Goal: Task Accomplishment & Management: Manage account settings

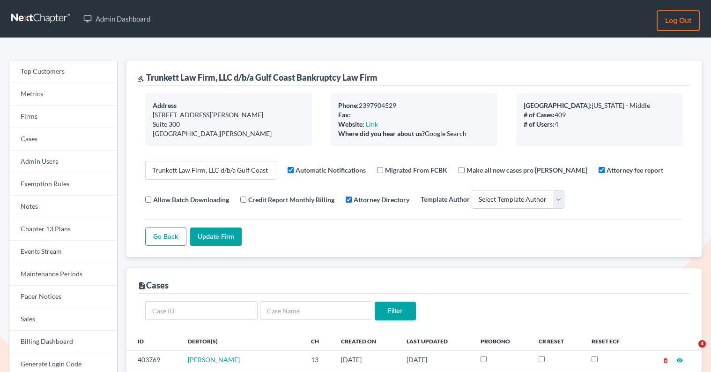
select select
click at [71, 115] on link "Firms" at bounding box center [63, 116] width 108 height 22
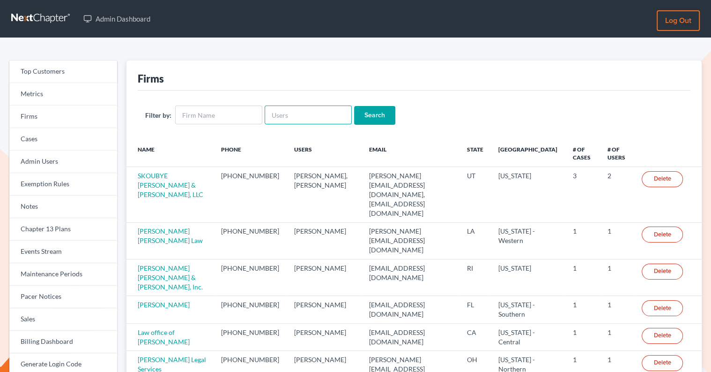
drag, startPoint x: 0, startPoint y: 0, endPoint x: 294, endPoint y: 113, distance: 314.9
click at [294, 114] on input "text" at bounding box center [308, 114] width 87 height 19
paste input "[EMAIL_ADDRESS][DOMAIN_NAME]"
type input "[EMAIL_ADDRESS][DOMAIN_NAME]"
click at [354, 106] on input "Search" at bounding box center [374, 115] width 41 height 19
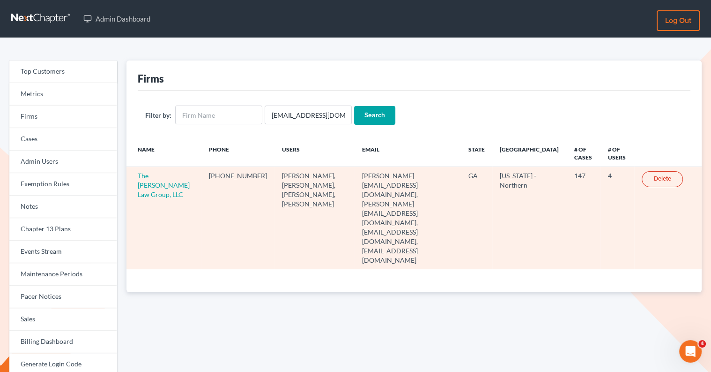
click at [146, 188] on td "The Martin Law Group, LLC" at bounding box center [163, 218] width 75 height 102
click at [147, 185] on link "The Martin Law Group, LLC" at bounding box center [164, 184] width 52 height 27
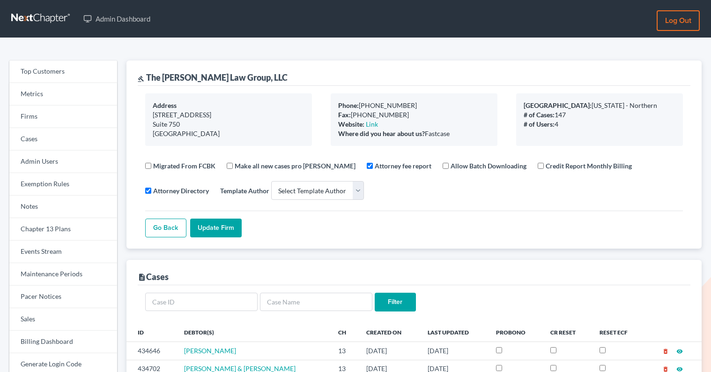
select select
click at [64, 252] on link "Events Stream" at bounding box center [63, 251] width 108 height 22
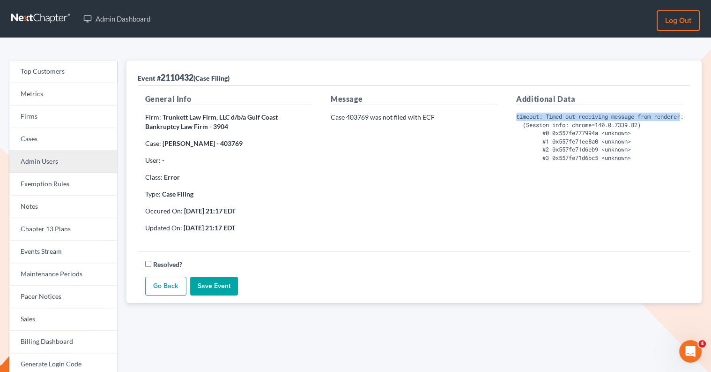
scroll to position [0, 33]
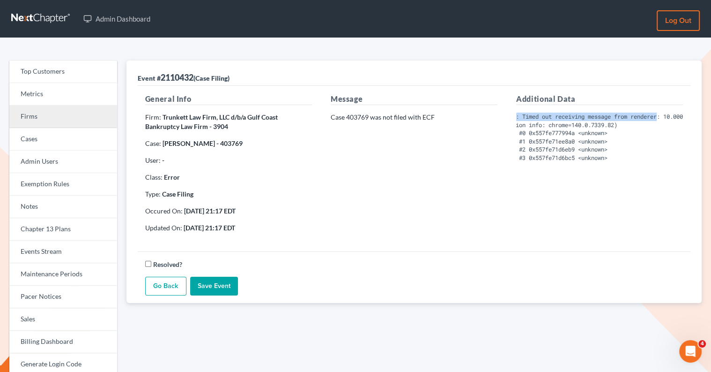
click at [47, 121] on link "Firms" at bounding box center [63, 116] width 108 height 22
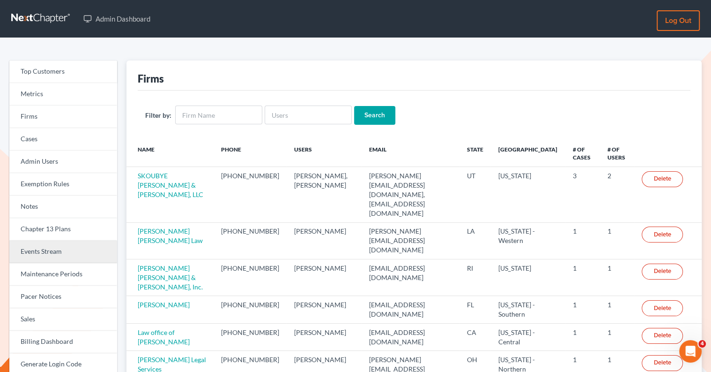
click at [38, 253] on link "Events Stream" at bounding box center [63, 251] width 108 height 22
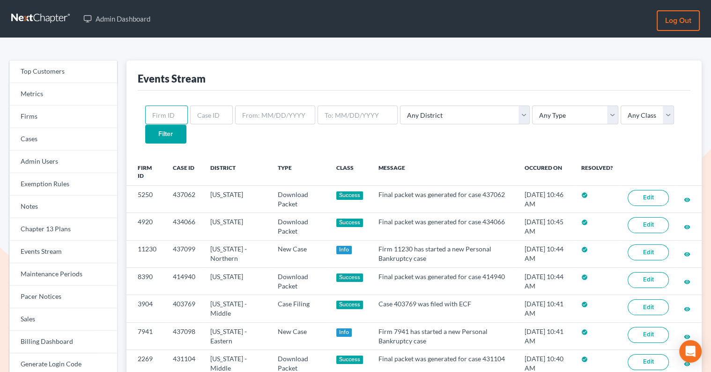
click at [171, 119] on input "text" at bounding box center [166, 114] width 43 height 19
paste input "4802"
type input "4802"
click at [186, 125] on input "Filter" at bounding box center [165, 134] width 41 height 19
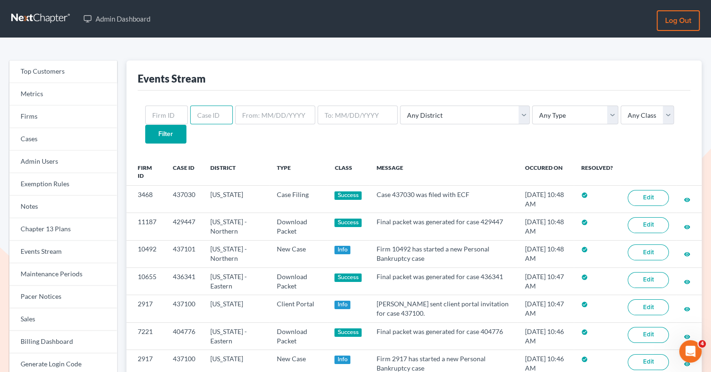
click at [208, 115] on input "text" at bounding box center [211, 114] width 43 height 19
paste input "403769"
type input "403769"
click at [186, 125] on input "Filter" at bounding box center [165, 134] width 41 height 19
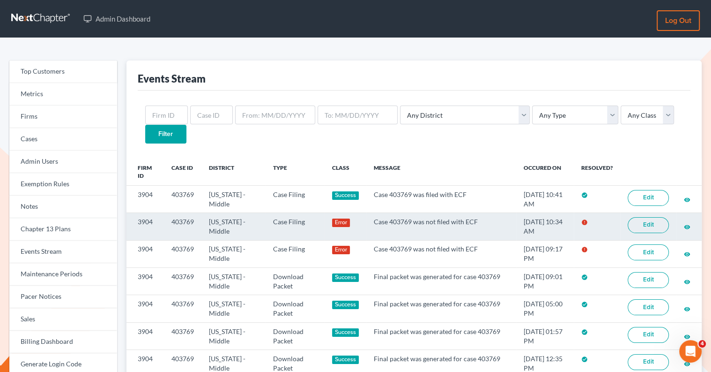
click at [641, 217] on link "Edit" at bounding box center [648, 225] width 41 height 16
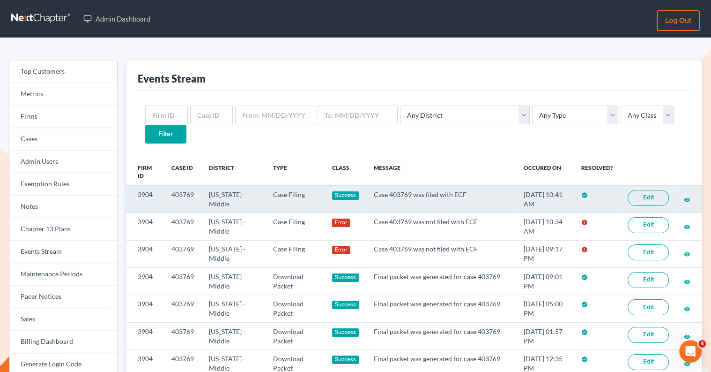
click at [643, 190] on link "Edit" at bounding box center [648, 198] width 41 height 16
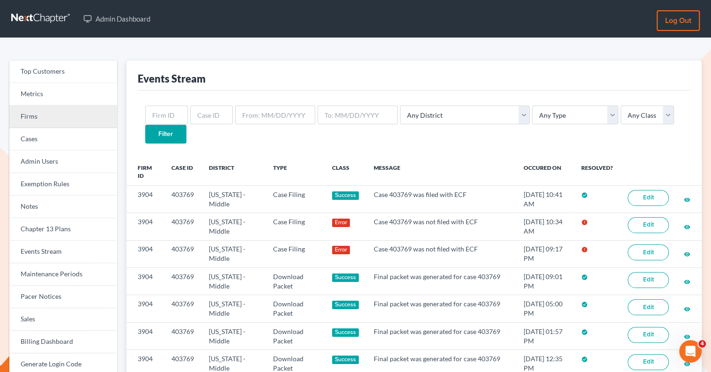
click at [68, 122] on link "Firms" at bounding box center [63, 116] width 108 height 22
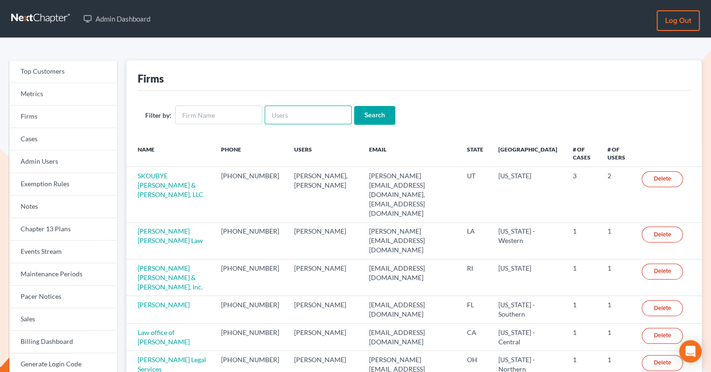
click at [315, 118] on input "text" at bounding box center [308, 114] width 87 height 19
paste input "[EMAIL_ADDRESS][DOMAIN_NAME]"
type input "[EMAIL_ADDRESS][DOMAIN_NAME]"
click at [368, 116] on input "Search" at bounding box center [374, 115] width 41 height 19
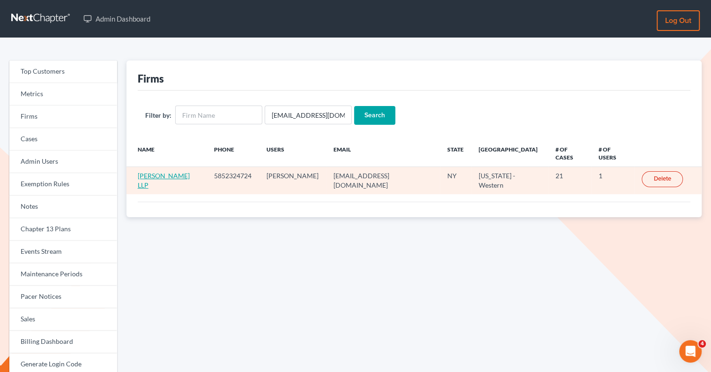
click at [186, 171] on link "[PERSON_NAME] LLP" at bounding box center [164, 179] width 52 height 17
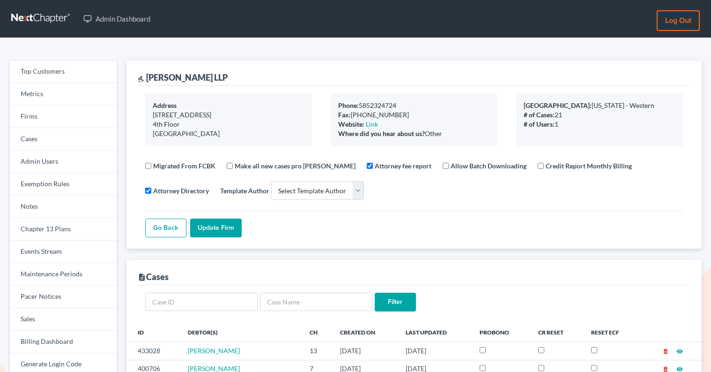
select select
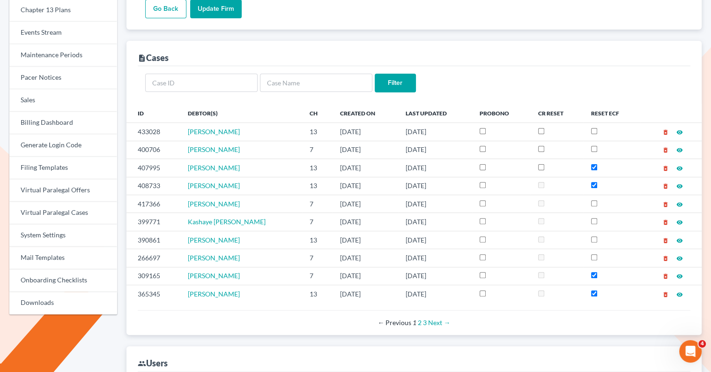
scroll to position [306, 0]
